Goal: Task Accomplishment & Management: Use online tool/utility

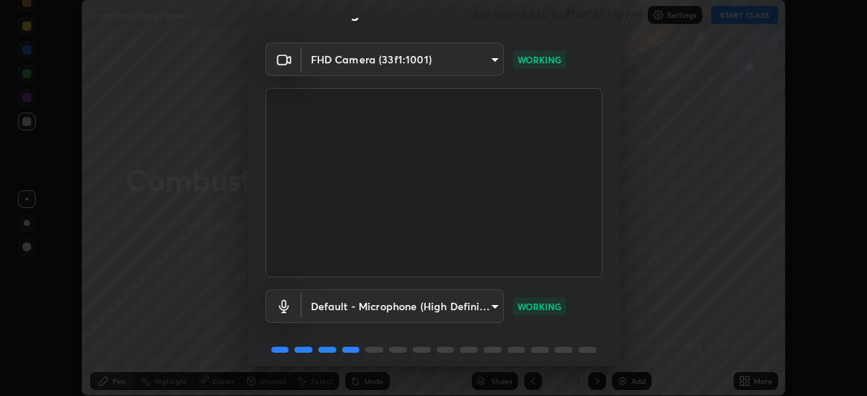
scroll to position [92, 0]
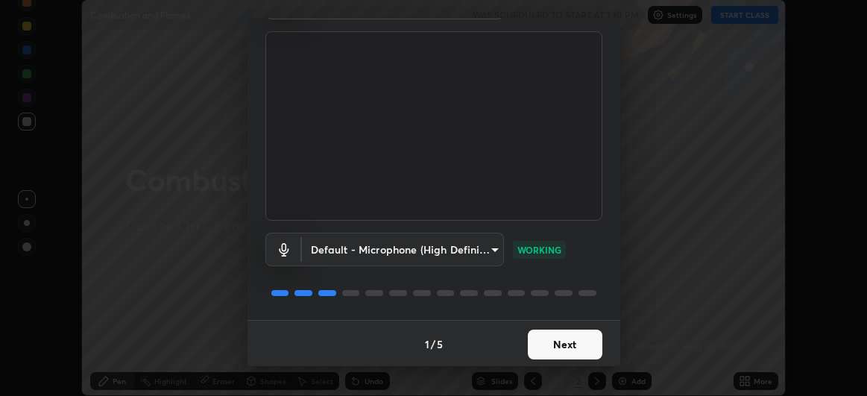
click at [580, 344] on button "Next" at bounding box center [565, 344] width 75 height 30
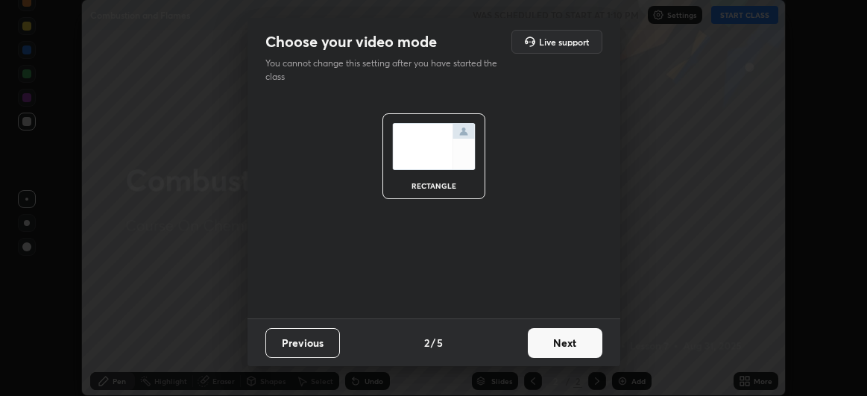
scroll to position [0, 0]
click at [578, 348] on button "Next" at bounding box center [565, 343] width 75 height 30
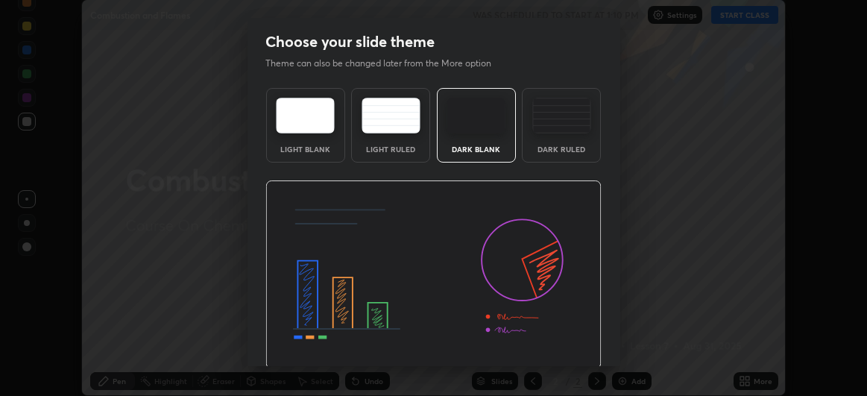
click at [576, 349] on img at bounding box center [433, 274] width 336 height 189
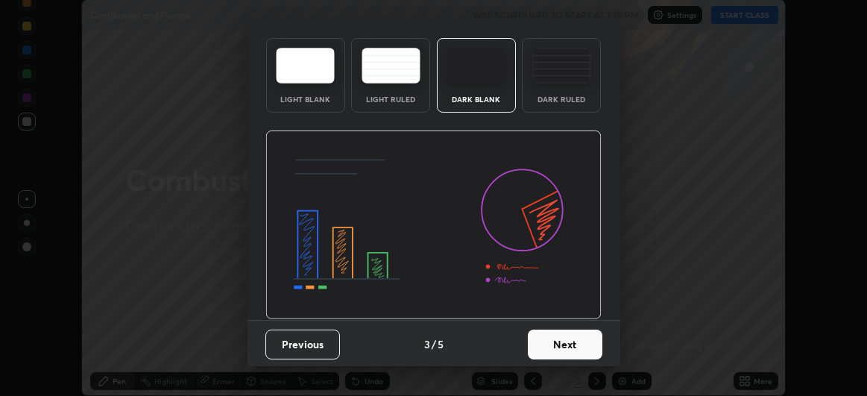
click at [297, 338] on button "Previous" at bounding box center [302, 344] width 75 height 30
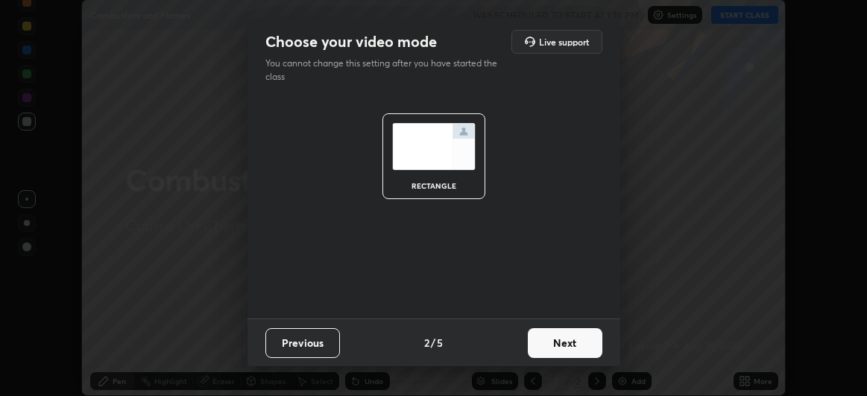
click at [564, 342] on button "Next" at bounding box center [565, 343] width 75 height 30
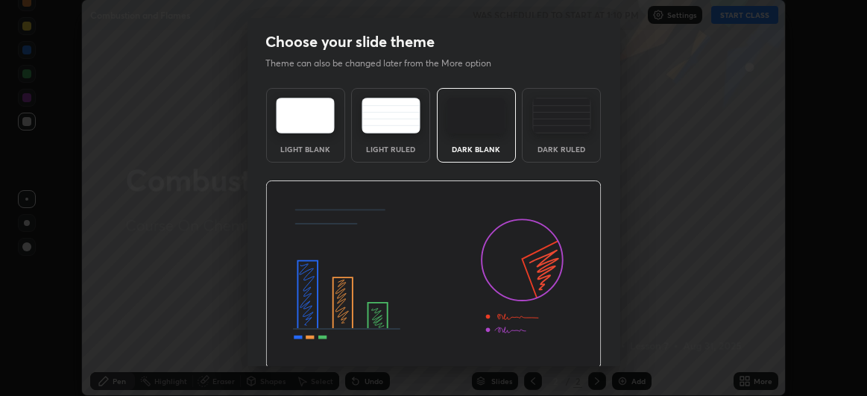
scroll to position [50, 0]
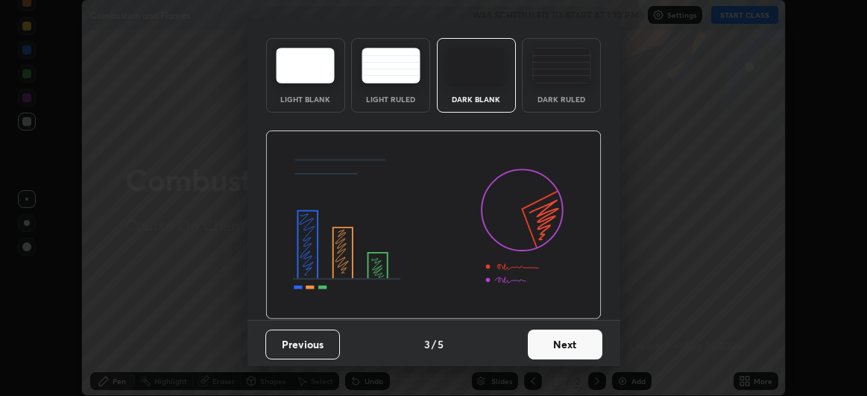
click at [570, 342] on button "Next" at bounding box center [565, 344] width 75 height 30
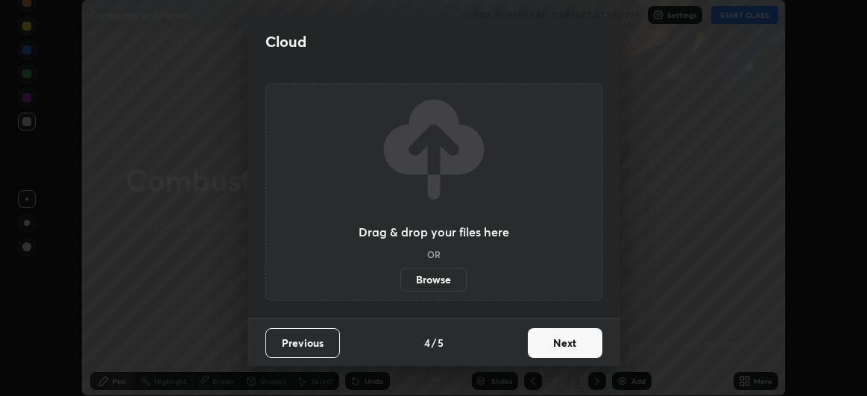
click at [561, 346] on button "Next" at bounding box center [565, 343] width 75 height 30
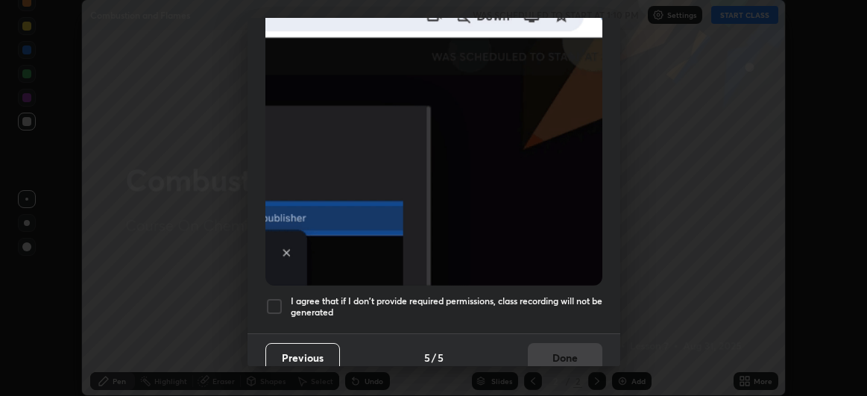
scroll to position [397, 0]
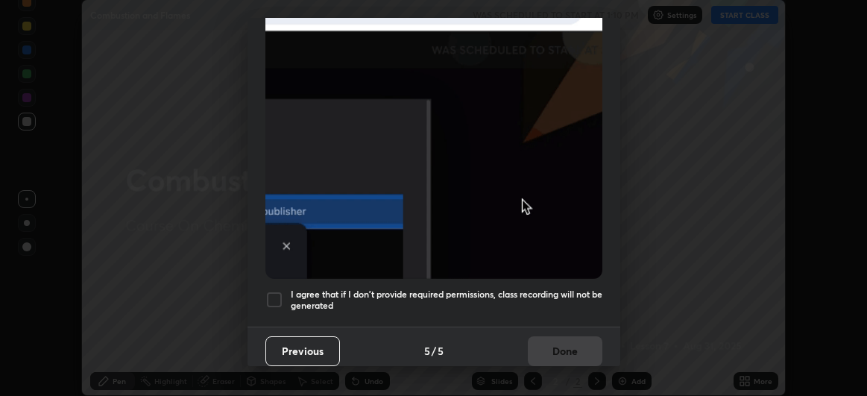
click at [275, 291] on div at bounding box center [274, 300] width 18 height 18
click at [574, 338] on button "Done" at bounding box center [565, 351] width 75 height 30
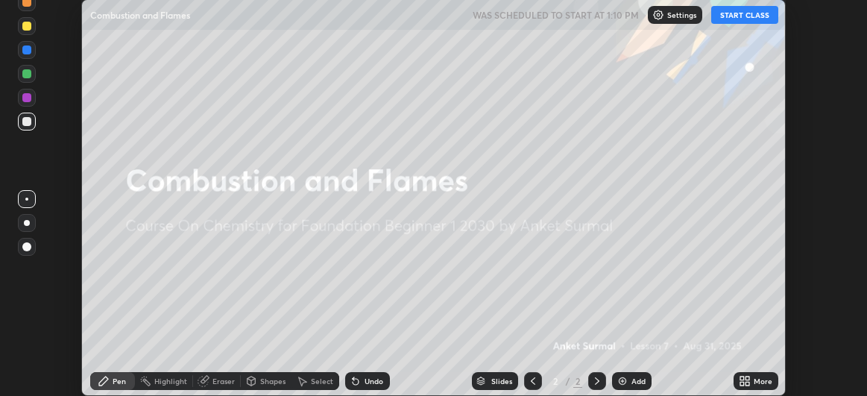
click at [746, 17] on button "START CLASS" at bounding box center [744, 15] width 67 height 18
click at [740, 14] on button "End Class" at bounding box center [748, 15] width 60 height 18
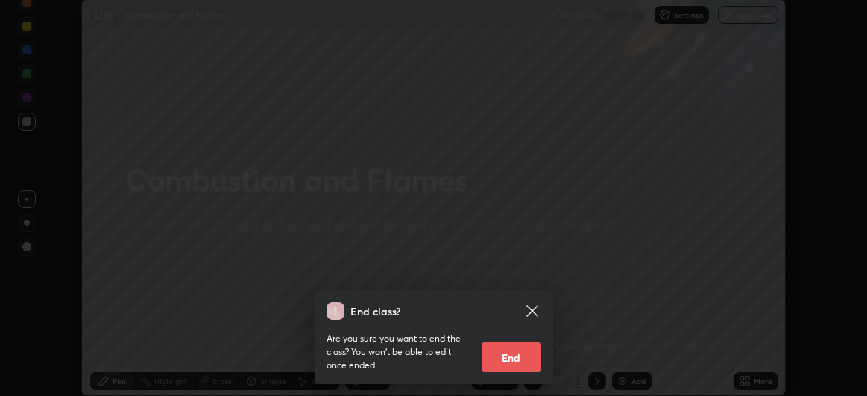
click at [519, 352] on button "End" at bounding box center [512, 357] width 60 height 30
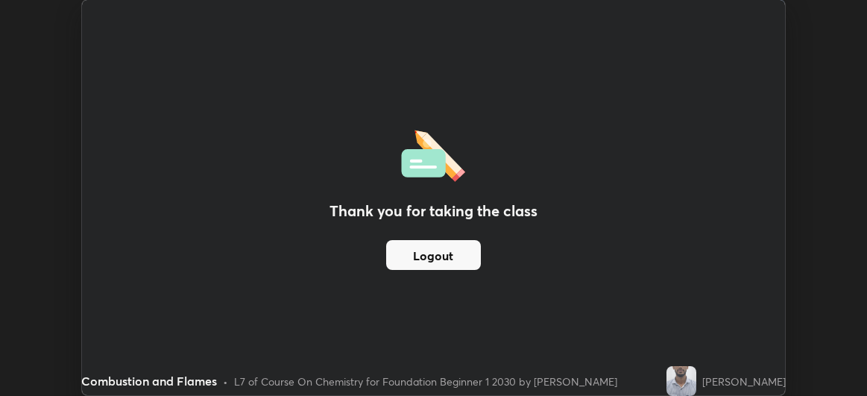
click at [456, 256] on button "Logout" at bounding box center [433, 255] width 95 height 30
